Goal: Answer question/provide support: Share knowledge or assist other users

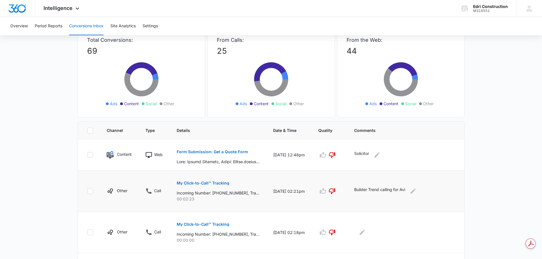
scroll to position [85, 0]
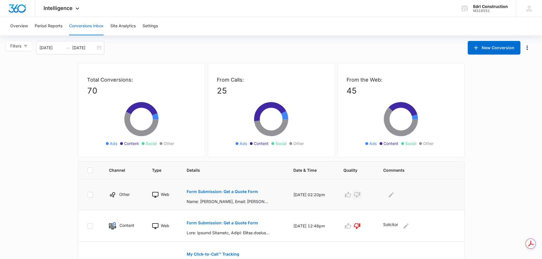
click at [360, 194] on icon "button" at bounding box center [357, 195] width 6 height 6
click at [390, 195] on icon "Edit Comments" at bounding box center [391, 194] width 7 height 7
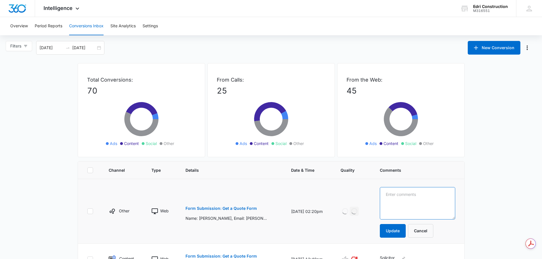
click at [392, 195] on textarea at bounding box center [417, 203] width 75 height 32
type textarea "Solicitor"
click at [404, 235] on button "Update" at bounding box center [393, 231] width 26 height 14
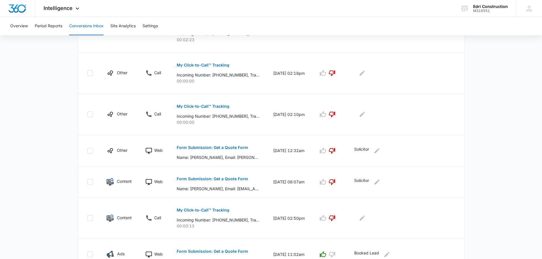
scroll to position [290, 0]
